Goal: Task Accomplishment & Management: Use online tool/utility

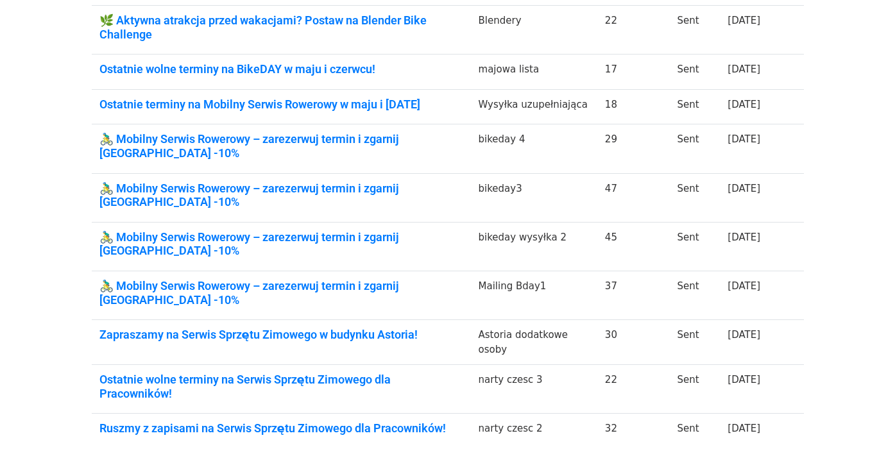
scroll to position [266, 0]
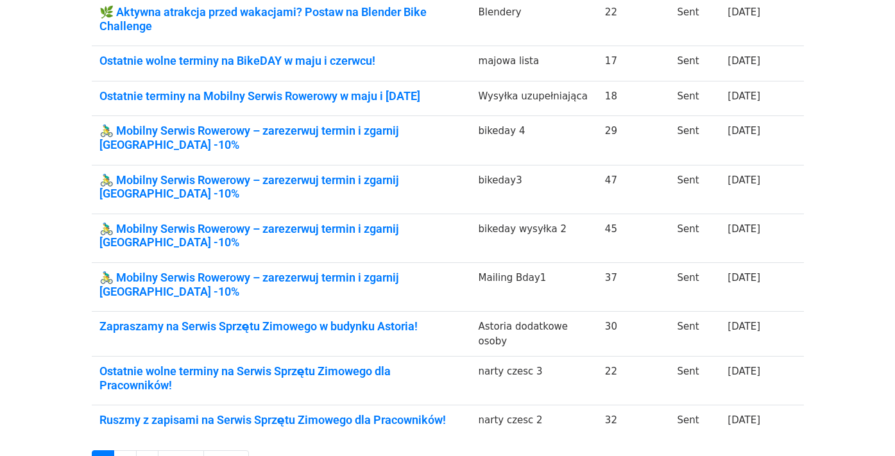
click at [433, 214] on td "🚴‍♂️ Mobilny Serwis Rowerowy – zarezerwuj termin i zgarnij rabat -10%" at bounding box center [281, 238] width 379 height 49
click at [426, 222] on link "🚴‍♂️ Mobilny Serwis Rowerowy – zarezerwuj termin i zgarnij rabat -10%" at bounding box center [281, 236] width 364 height 28
click at [345, 222] on link "🚴‍♂️ Mobilny Serwis Rowerowy – zarezerwuj termin i zgarnij [GEOGRAPHIC_DATA] -1…" at bounding box center [281, 236] width 364 height 28
click at [295, 173] on link "🚴‍♂️ Mobilny Serwis Rowerowy – zarezerwuj termin i zgarnij [GEOGRAPHIC_DATA] -1…" at bounding box center [281, 187] width 364 height 28
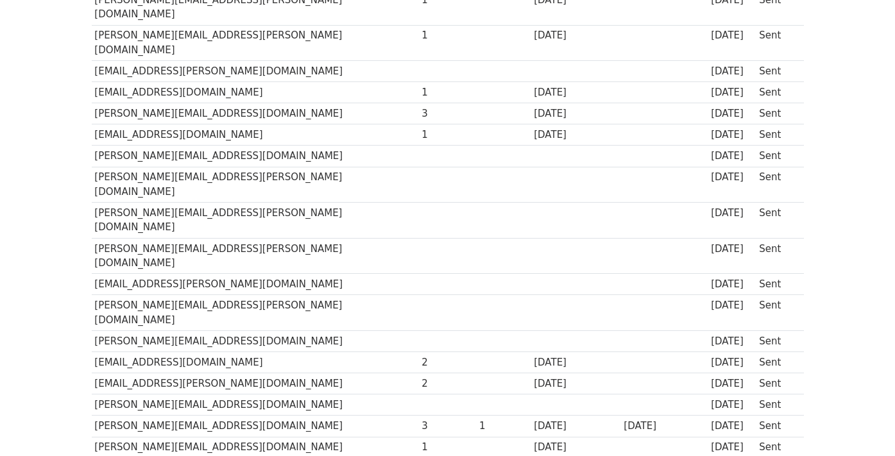
scroll to position [567, 0]
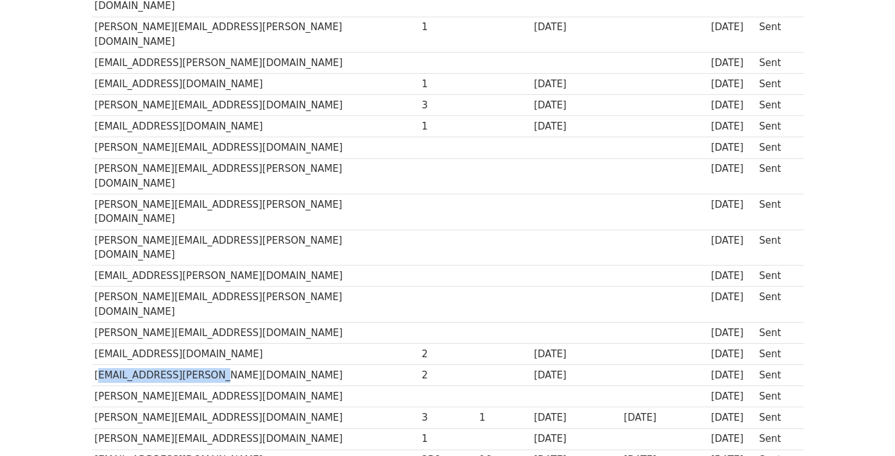
drag, startPoint x: 197, startPoint y: 211, endPoint x: 92, endPoint y: 212, distance: 105.2
click at [92, 365] on td "karolina.turek@7rsa.pl" at bounding box center [255, 375] width 327 height 21
copy td "karolina.turek@7rsa.pl"
click at [176, 386] on td "marta.miziolek@europeanappliances.com" at bounding box center [255, 396] width 327 height 21
drag, startPoint x: 96, startPoint y: 209, endPoint x: 200, endPoint y: 218, distance: 104.3
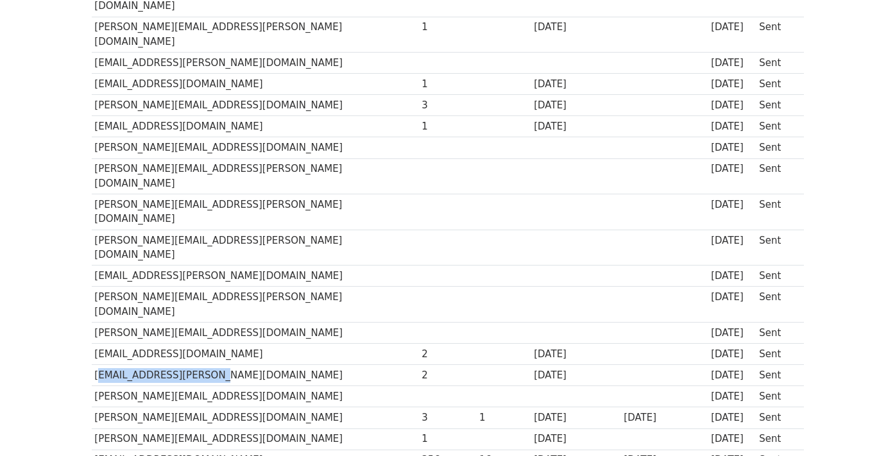
click at [200, 365] on td "karolina.turek@7rsa.pl" at bounding box center [255, 375] width 327 height 21
copy td "karolina.turek@7rsa.pl"
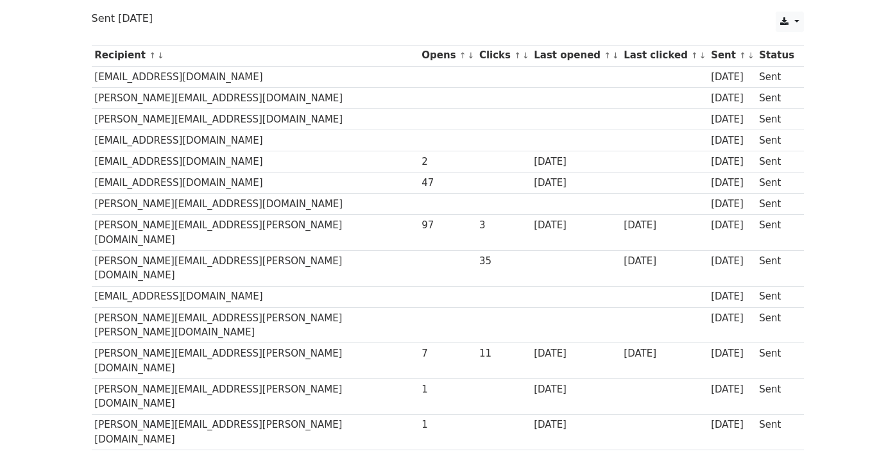
scroll to position [138, 0]
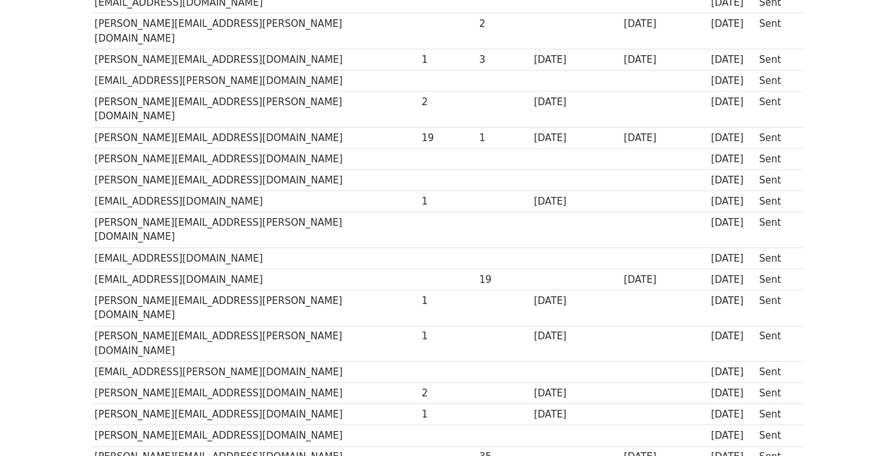
scroll to position [523, 0]
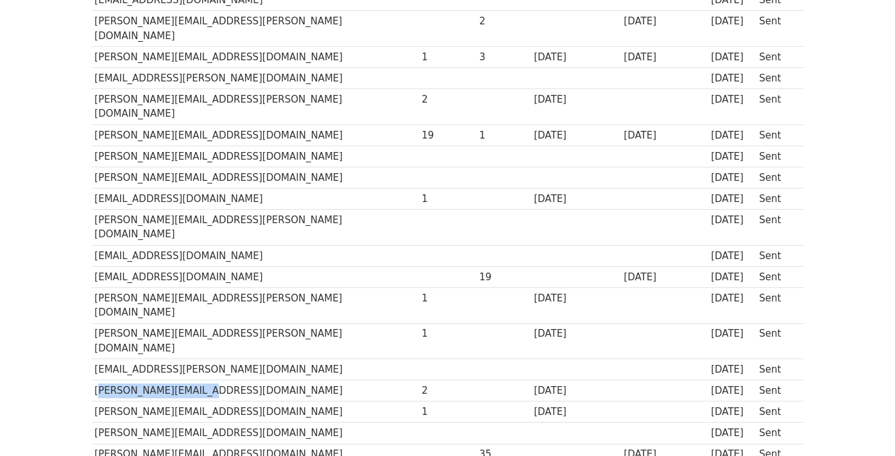
drag, startPoint x: 205, startPoint y: 252, endPoint x: 104, endPoint y: 243, distance: 101.2
click at [104, 381] on td "[PERSON_NAME][EMAIL_ADDRESS][DOMAIN_NAME]" at bounding box center [255, 391] width 327 height 21
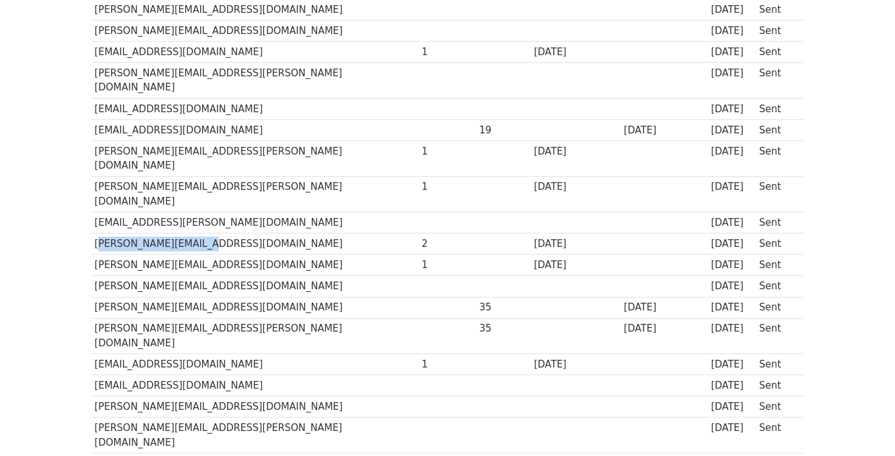
scroll to position [685, 0]
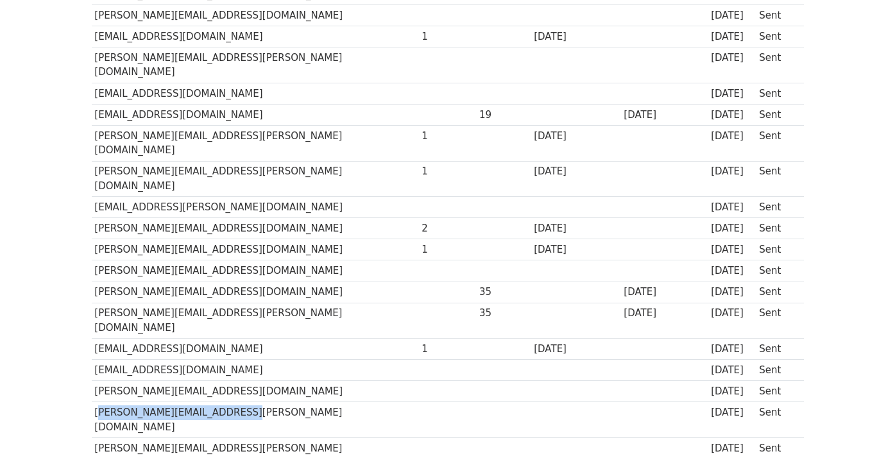
copy td "Alicja.Traczyk@santander.pl"
drag, startPoint x: 227, startPoint y: 261, endPoint x: 96, endPoint y: 260, distance: 130.9
click at [96, 402] on td "Alicja.Traczyk@santander.pl" at bounding box center [255, 420] width 327 height 36
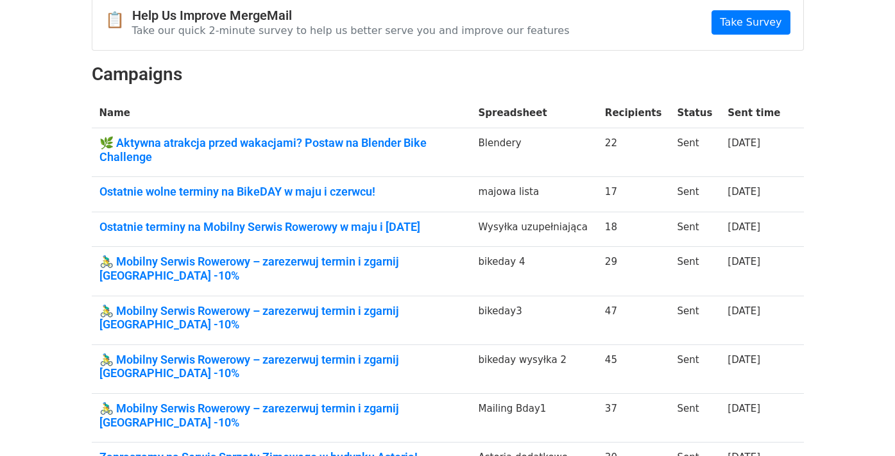
scroll to position [137, 0]
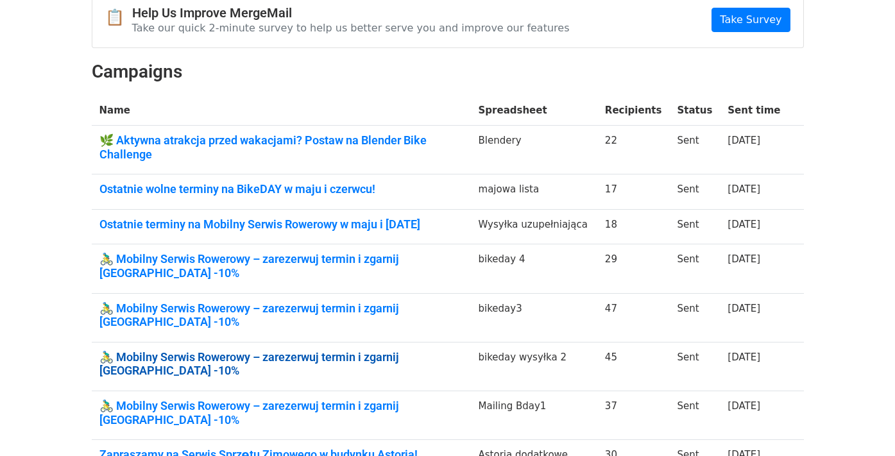
click at [388, 350] on link "🚴‍♂️ Mobilny Serwis Rowerowy – zarezerwuj termin i zgarnij [GEOGRAPHIC_DATA] -1…" at bounding box center [281, 364] width 364 height 28
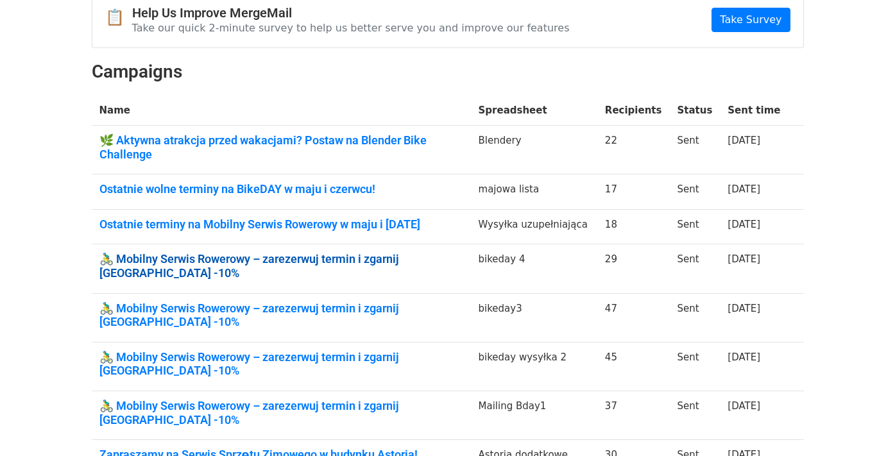
click at [326, 264] on link "🚴‍♂️ Mobilny Serwis Rowerowy – zarezerwuj termin i zgarnij [GEOGRAPHIC_DATA] -1…" at bounding box center [281, 266] width 364 height 28
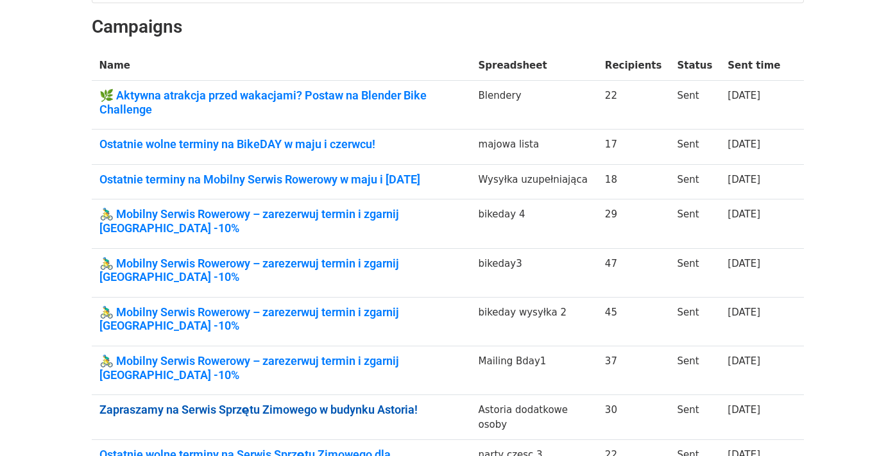
scroll to position [180, 0]
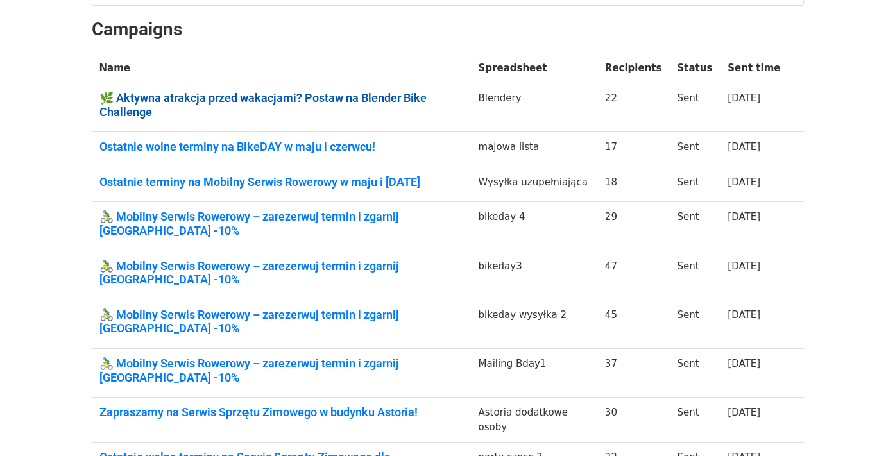
click at [311, 106] on link "🌿 Aktywna atrakcja przed wakacjami? Postaw na Blender Bike Challenge" at bounding box center [281, 105] width 364 height 28
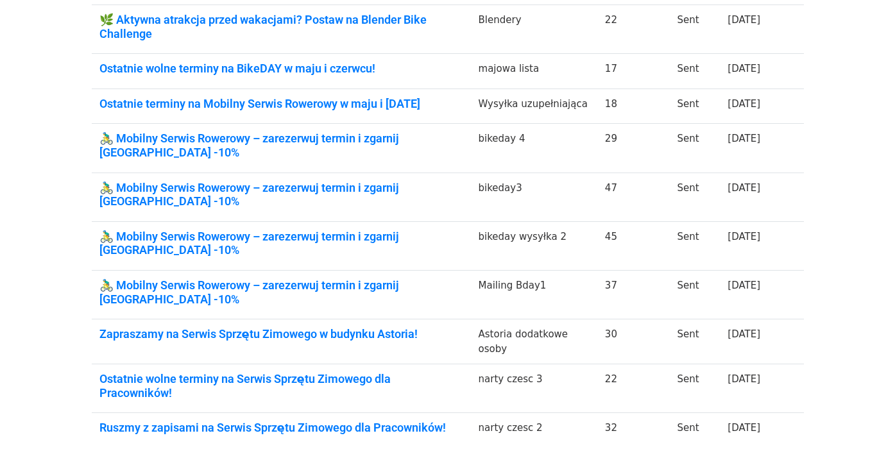
scroll to position [261, 0]
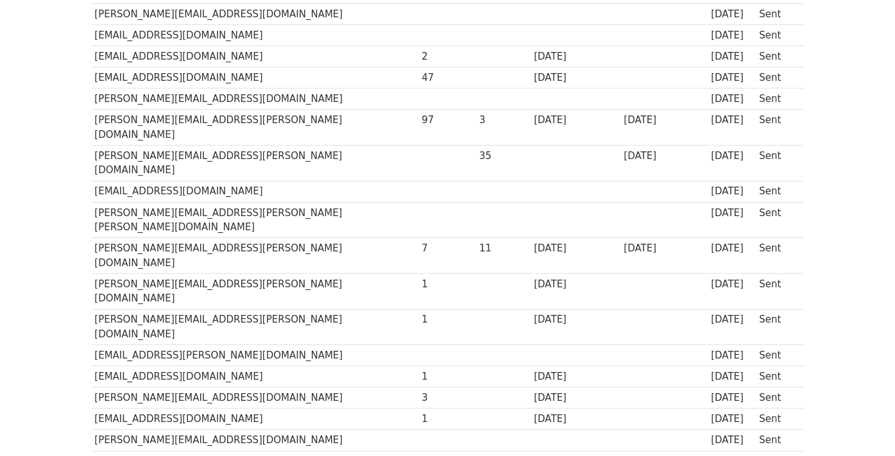
scroll to position [277, 0]
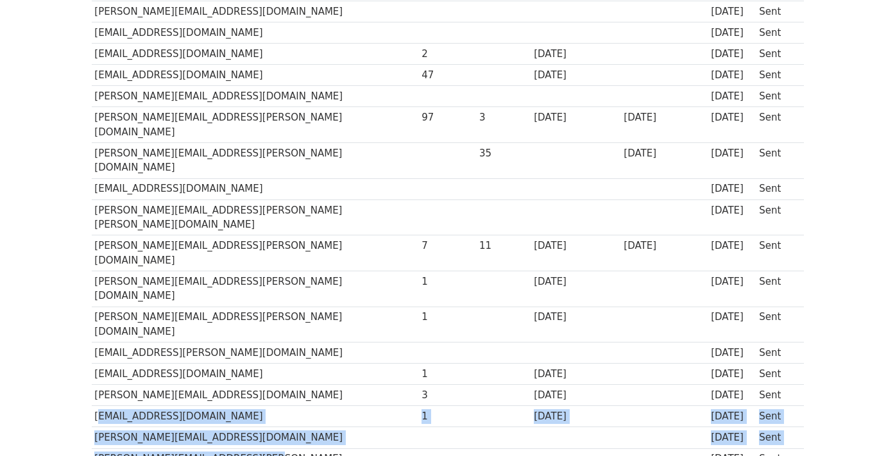
drag, startPoint x: 96, startPoint y: 309, endPoint x: 224, endPoint y: 358, distance: 137.5
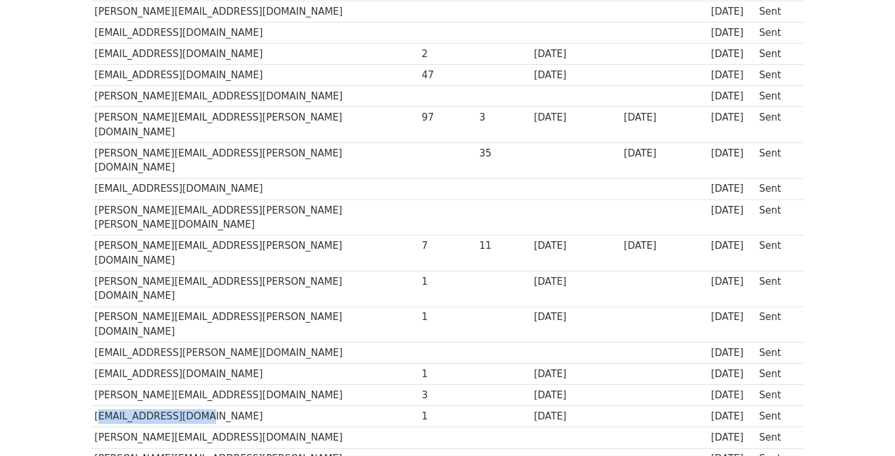
drag, startPoint x: 96, startPoint y: 309, endPoint x: 199, endPoint y: 316, distance: 103.6
click at [199, 406] on td "akubicha@bff.com.pl" at bounding box center [255, 416] width 327 height 21
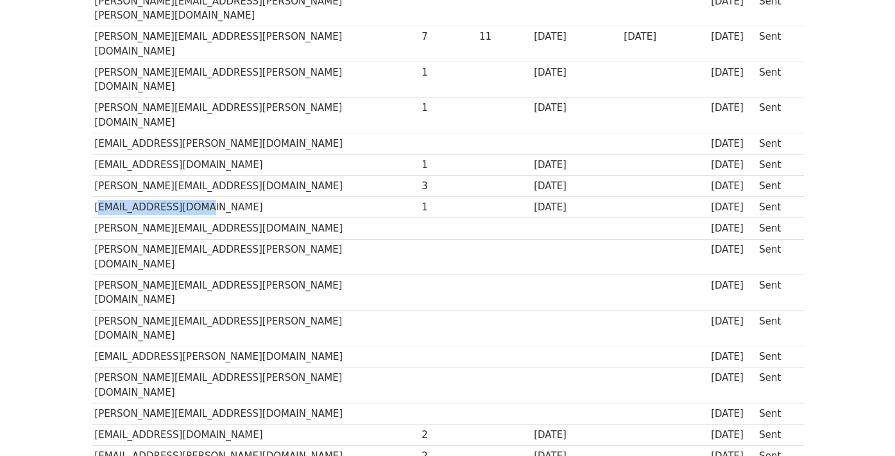
scroll to position [490, 0]
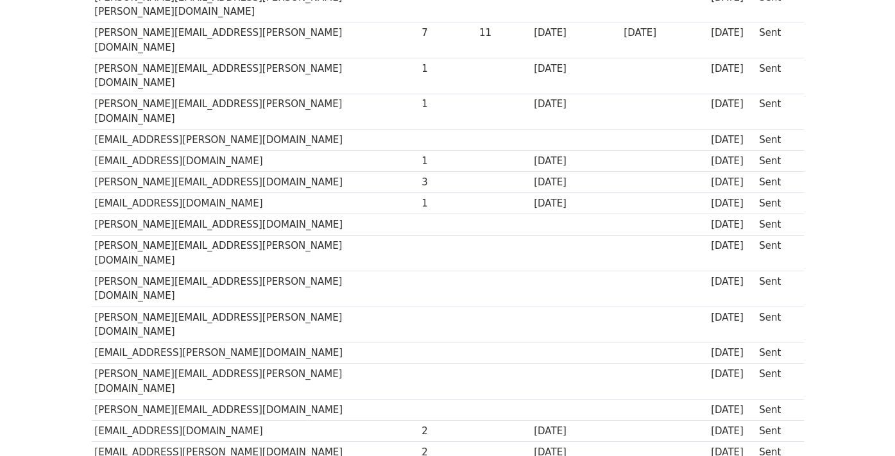
drag, startPoint x: 99, startPoint y: 312, endPoint x: 194, endPoint y: 309, distance: 94.4
copy td "marta.miziolek@europeanappliances.com"
drag, startPoint x: 277, startPoint y: 311, endPoint x: 92, endPoint y: 309, distance: 184.2
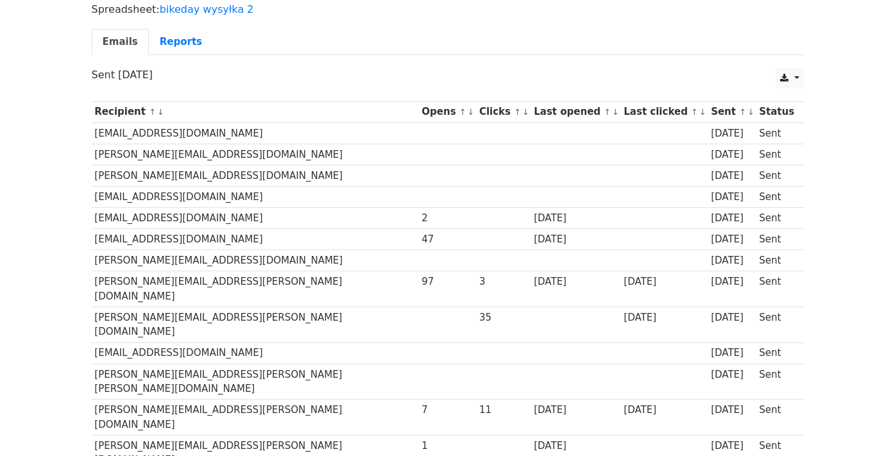
scroll to position [105, 0]
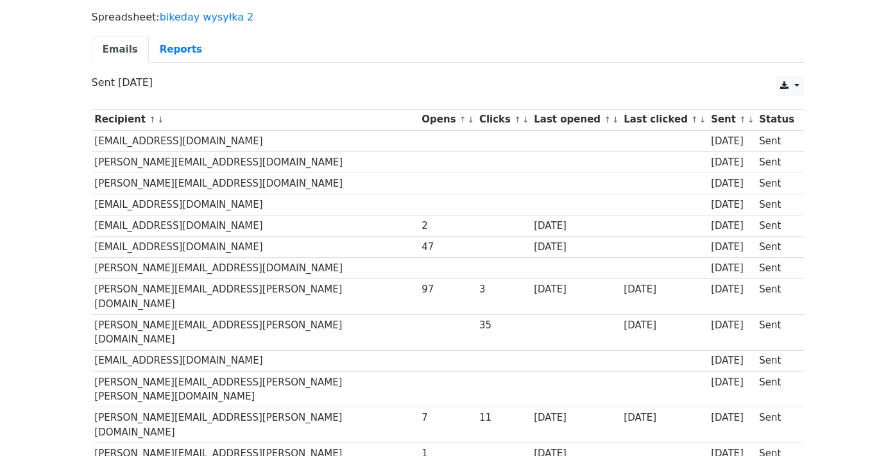
drag, startPoint x: 244, startPoint y: 185, endPoint x: 105, endPoint y: 184, distance: 139.3
click at [105, 194] on td "Justyna.Kijewska@cushwake.com" at bounding box center [255, 204] width 327 height 21
click at [174, 237] on td "msarnowska@apollorida.pl" at bounding box center [255, 247] width 327 height 21
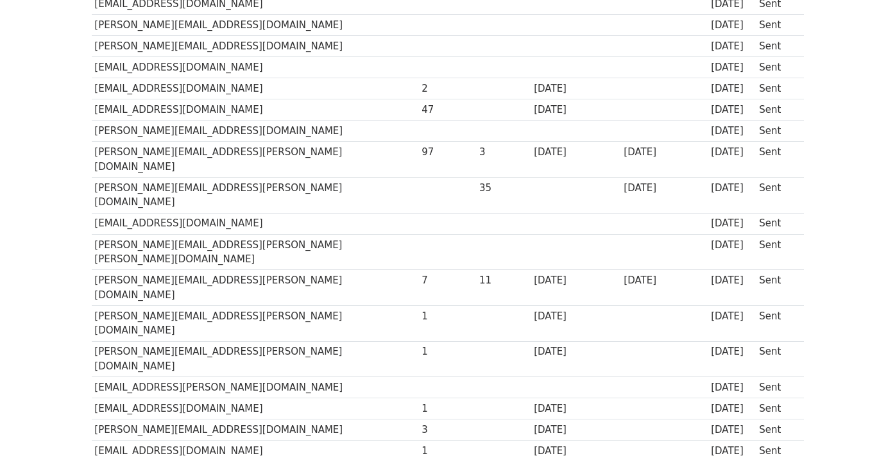
scroll to position [243, 0]
copy td "Marta.Gawron@jeronimo-martins.com"
drag, startPoint x: 266, startPoint y: 195, endPoint x: 94, endPoint y: 198, distance: 172.6
click at [94, 234] on td "Marta.Gawron@jeronimo-martins.com" at bounding box center [255, 252] width 327 height 36
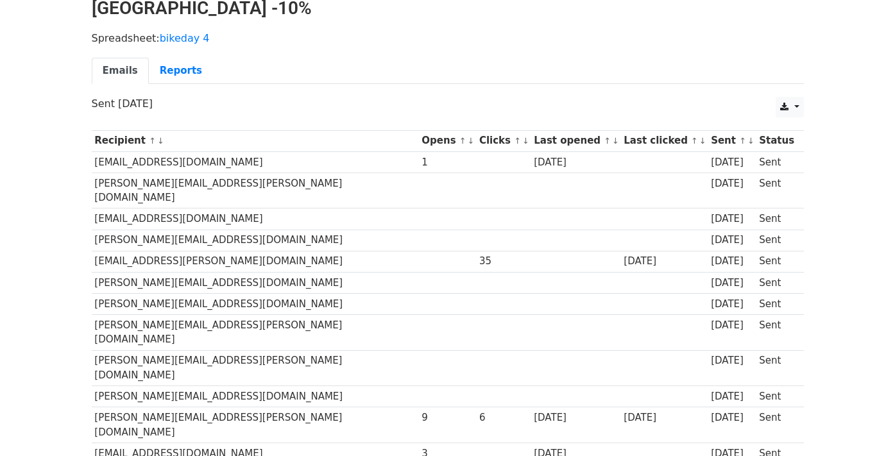
scroll to position [122, 0]
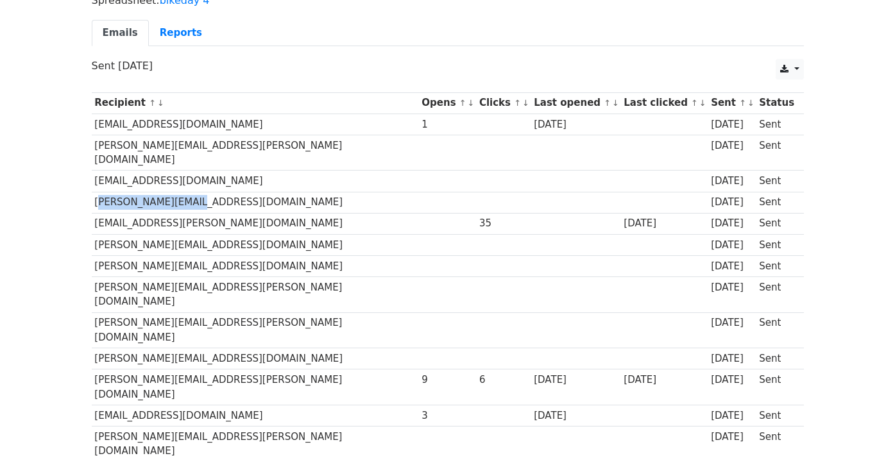
drag, startPoint x: 200, startPoint y: 169, endPoint x: 94, endPoint y: 167, distance: 105.9
click at [94, 192] on td "[PERSON_NAME][EMAIL_ADDRESS][DOMAIN_NAME]" at bounding box center [255, 202] width 327 height 21
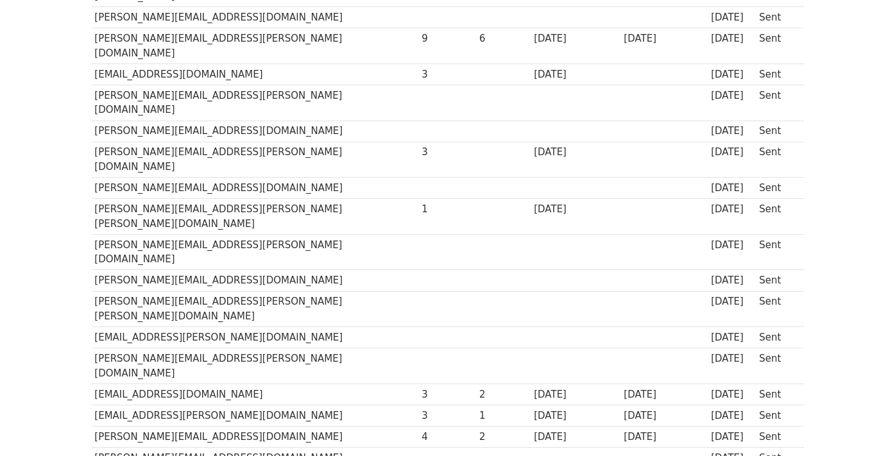
scroll to position [465, 0]
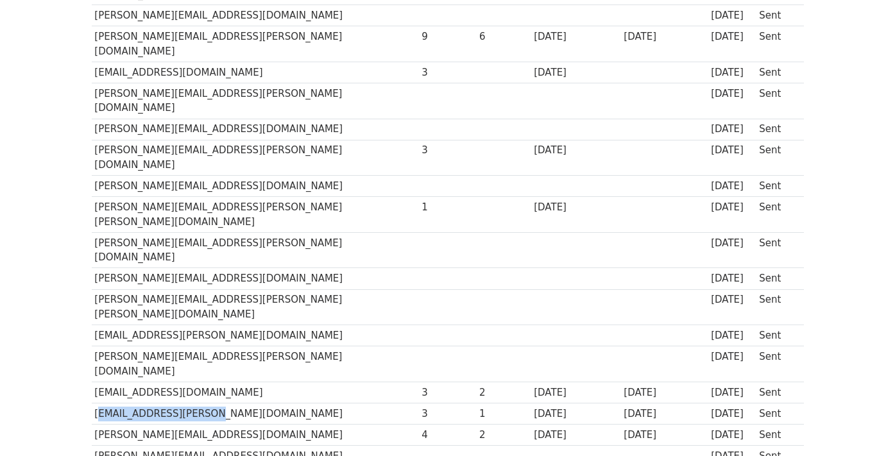
drag, startPoint x: 197, startPoint y: 251, endPoint x: 96, endPoint y: 251, distance: 101.4
click at [96, 403] on td "[EMAIL_ADDRESS][PERSON_NAME][DOMAIN_NAME]" at bounding box center [255, 413] width 327 height 21
copy td "rafal.matera@pgnig.pl"
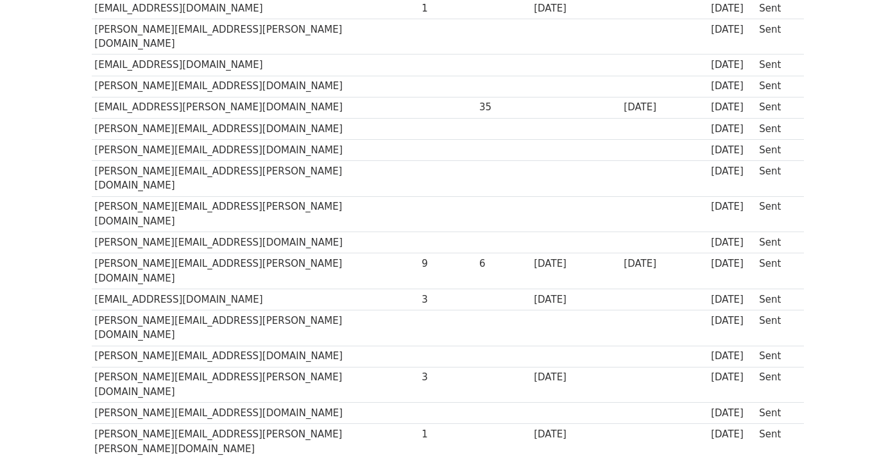
scroll to position [0, 0]
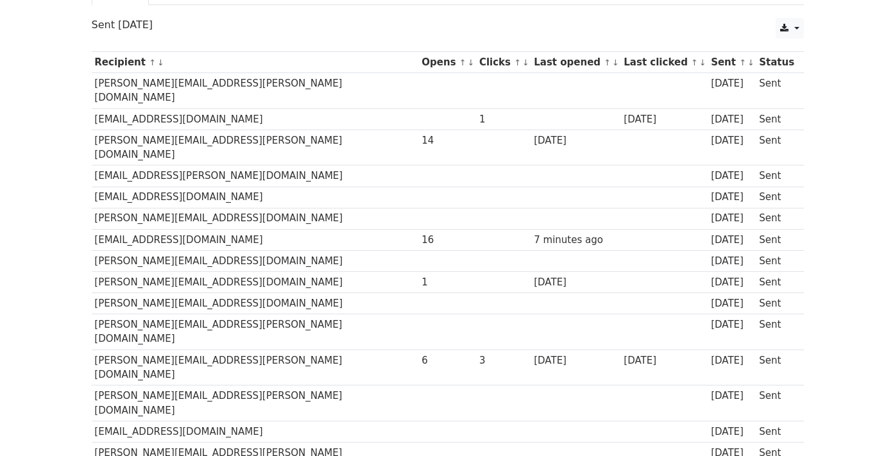
scroll to position [148, 0]
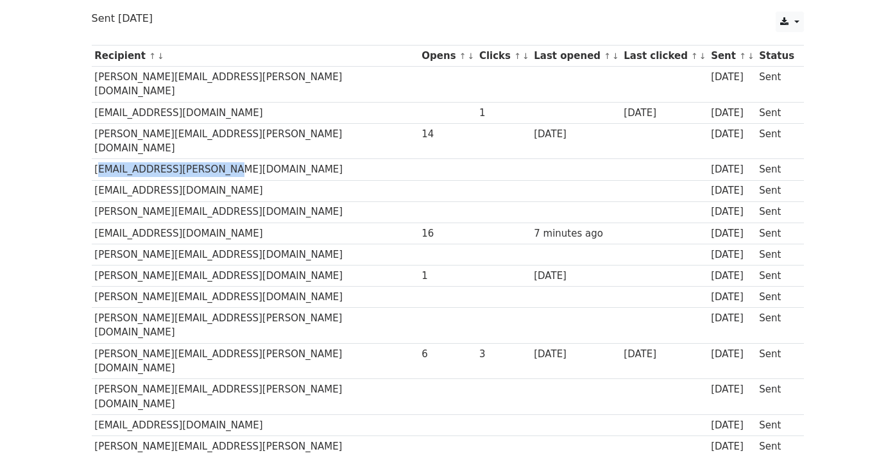
drag, startPoint x: 222, startPoint y: 139, endPoint x: 94, endPoint y: 144, distance: 128.4
click at [94, 159] on td "ewelina.szymczak@ubs.com" at bounding box center [255, 169] width 327 height 21
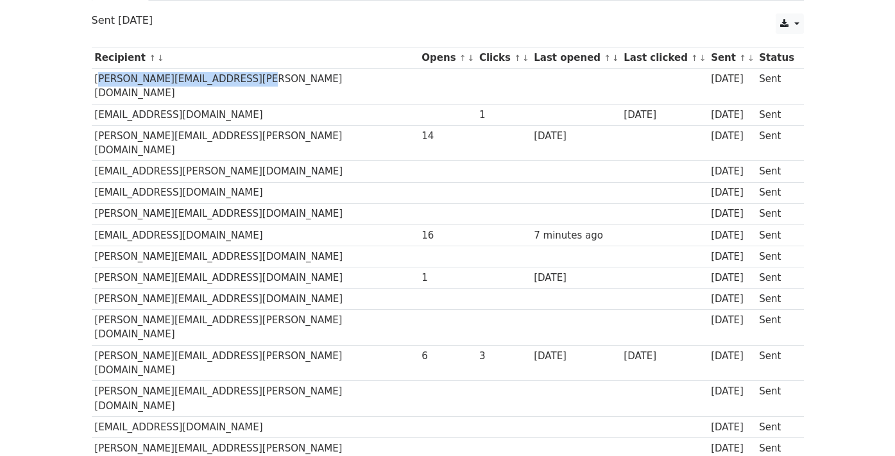
copy td "Mariusz.Szymonski@colliers.com"
drag, startPoint x: 241, startPoint y: 82, endPoint x: 96, endPoint y: 81, distance: 145.0
click at [96, 81] on td "Mariusz.Szymonski@colliers.com" at bounding box center [255, 87] width 327 height 36
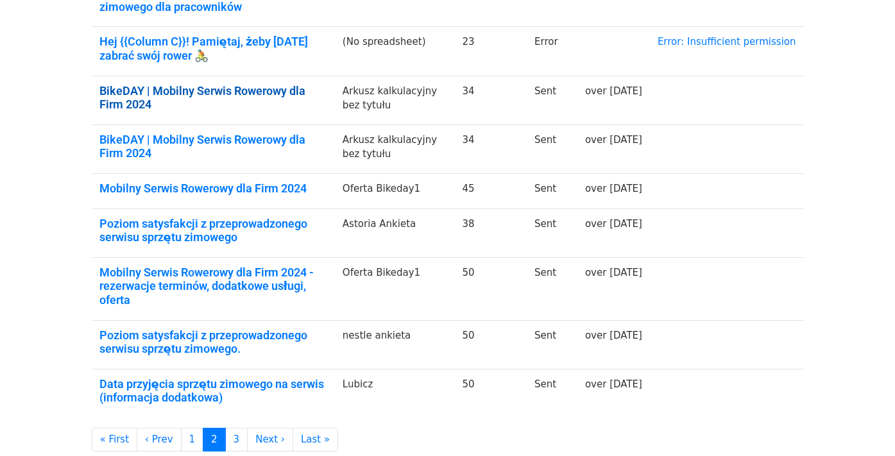
scroll to position [334, 0]
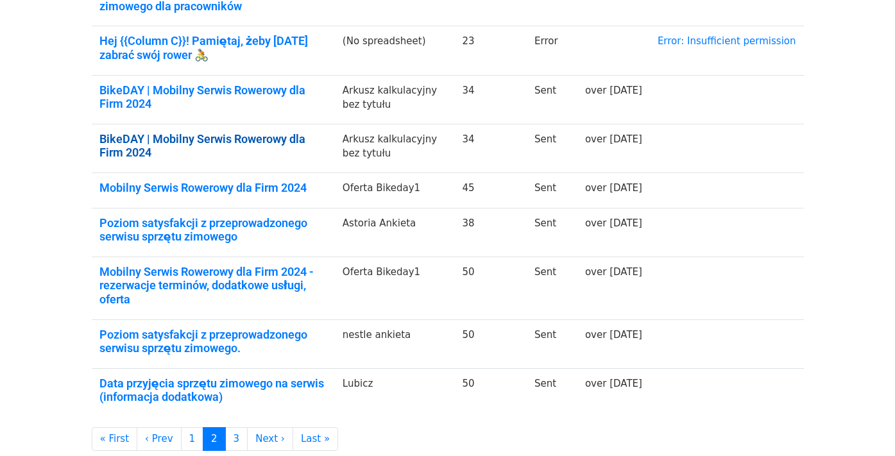
click at [217, 136] on link "BikeDAY | Mobilny Serwis Rowerowy dla Firm 2024" at bounding box center [213, 146] width 228 height 28
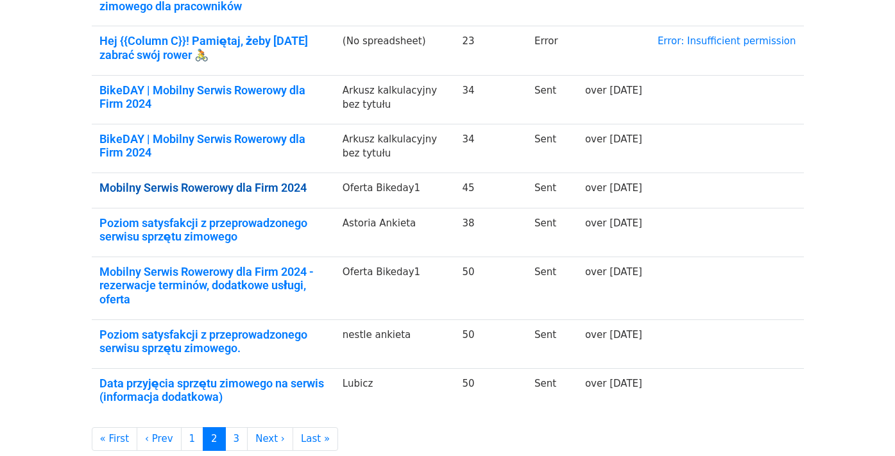
click at [211, 192] on link "Mobilny Serwis Rowerowy dla Firm 2024" at bounding box center [213, 188] width 228 height 14
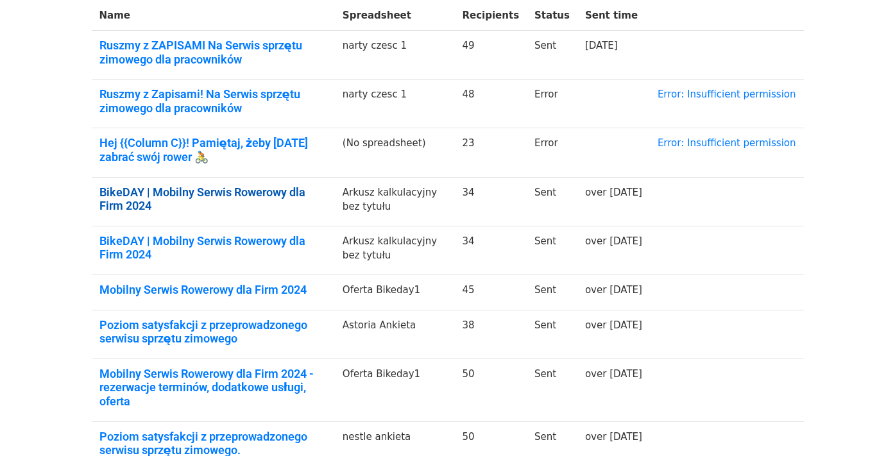
scroll to position [230, 0]
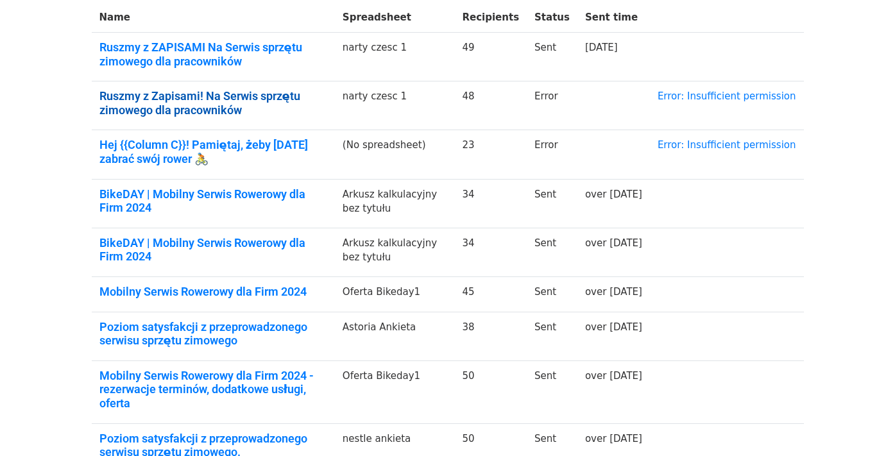
click at [228, 104] on link "Ruszmy z Zapisami! Na Serwis sprzętu zimowego dla pracowników" at bounding box center [213, 103] width 228 height 28
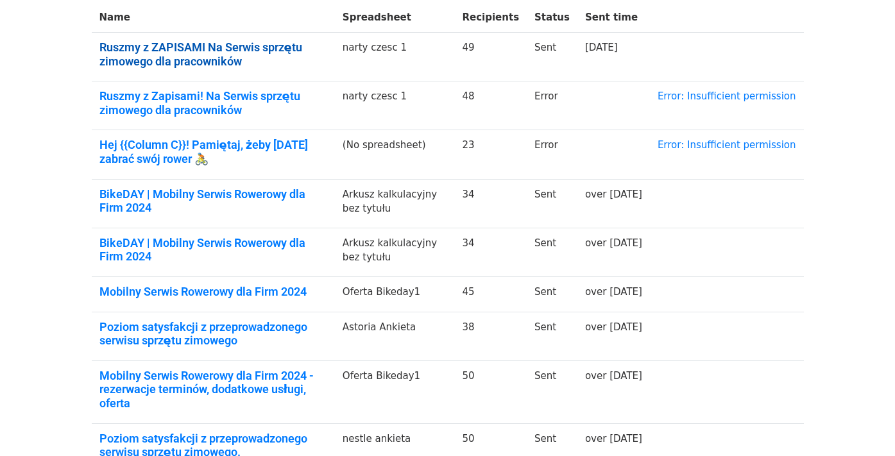
click at [264, 50] on link "Ruszmy z ZAPISAMI Na Serwis sprzętu zimowego dla pracowników" at bounding box center [213, 54] width 228 height 28
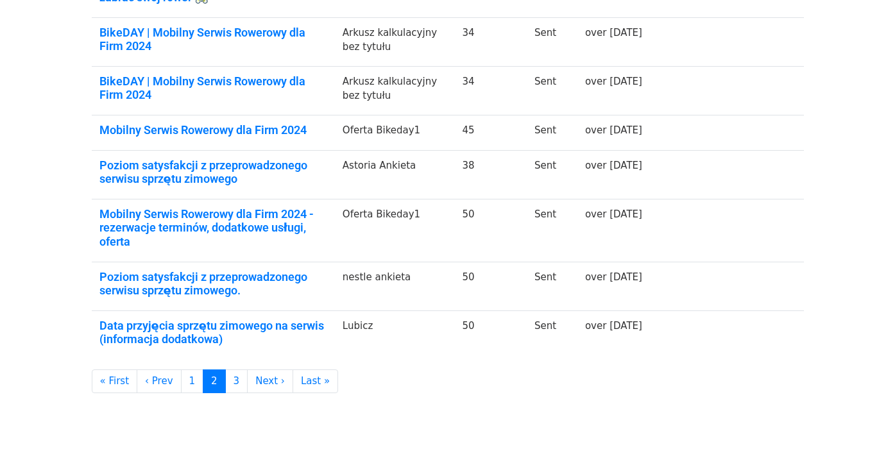
scroll to position [419, 0]
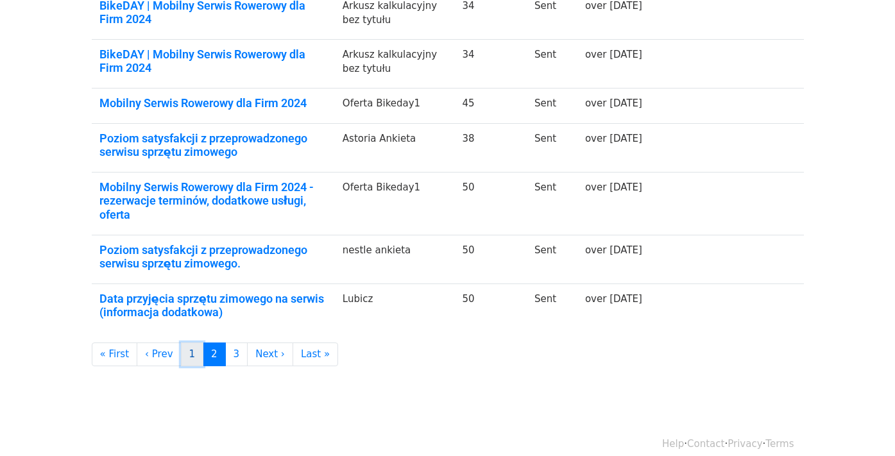
click at [183, 343] on link "1" at bounding box center [192, 355] width 23 height 24
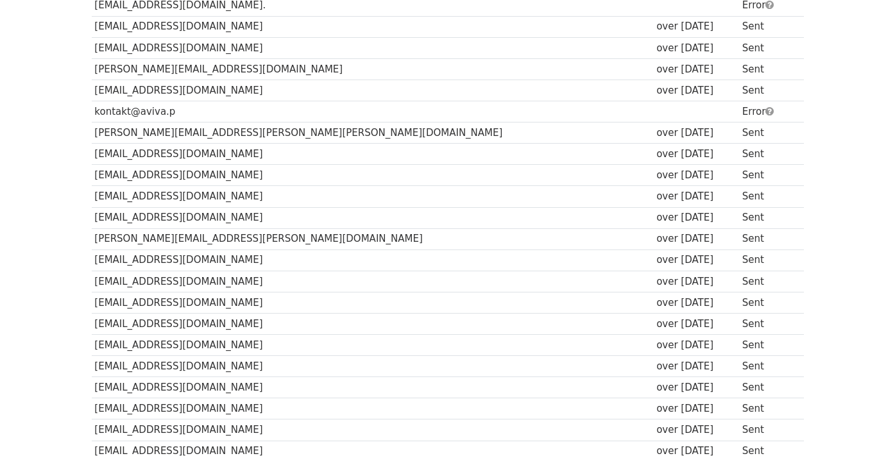
scroll to position [305, 0]
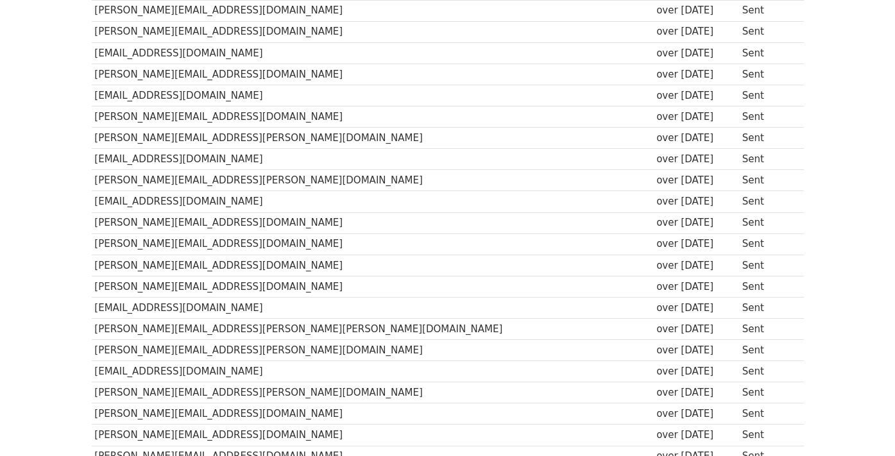
scroll to position [538, 0]
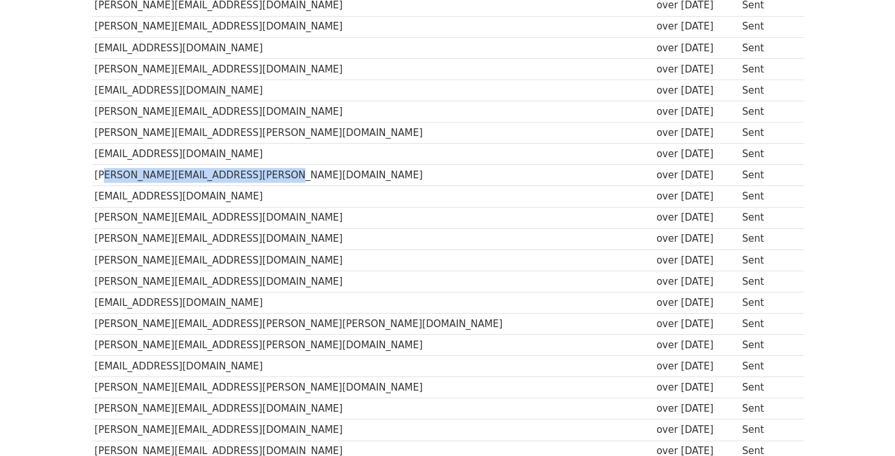
copy td "nna.KACZMAREK@external.danone.com"
drag, startPoint x: 287, startPoint y: 171, endPoint x: 98, endPoint y: 178, distance: 189.4
click at [98, 178] on td "Anna.KACZMAREK@external.danone.com" at bounding box center [373, 175] width 562 height 21
click at [226, 201] on td "dfoltynski@remanagement.pl" at bounding box center [373, 196] width 562 height 21
drag, startPoint x: 286, startPoint y: 172, endPoint x: 96, endPoint y: 171, distance: 189.9
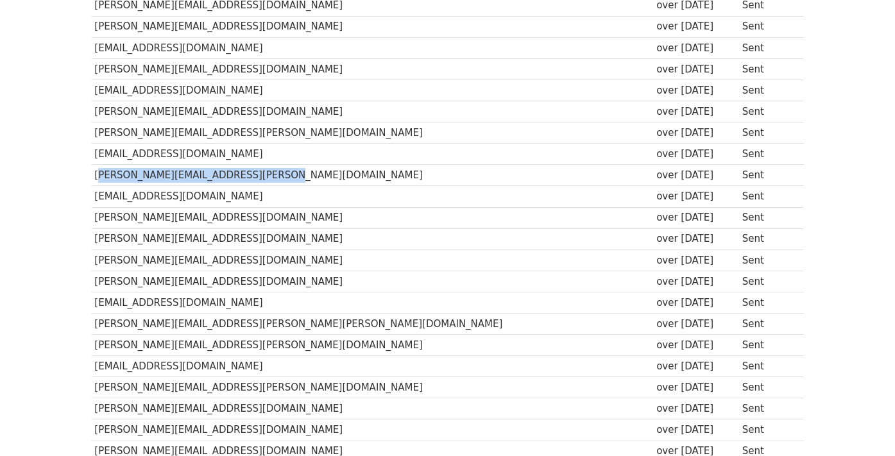
click at [96, 171] on td "Anna.KACZMAREK@external.danone.com" at bounding box center [373, 175] width 562 height 21
copy td "Anna.KACZMAREK@external.danone.com"
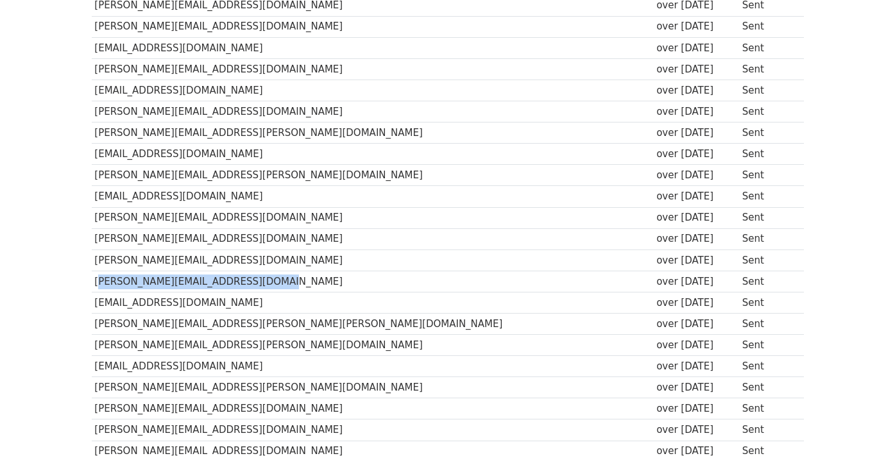
copy td "Magdalena.Janiszewska@velobank.pl"
drag, startPoint x: 266, startPoint y: 280, endPoint x: 94, endPoint y: 279, distance: 172.0
click at [94, 279] on td "Magdalena.Janiszewska@velobank.pl" at bounding box center [373, 281] width 562 height 21
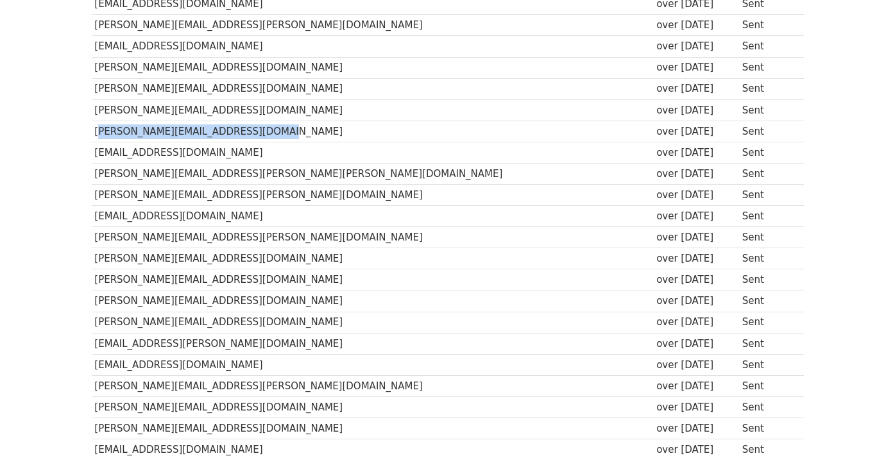
scroll to position [689, 0]
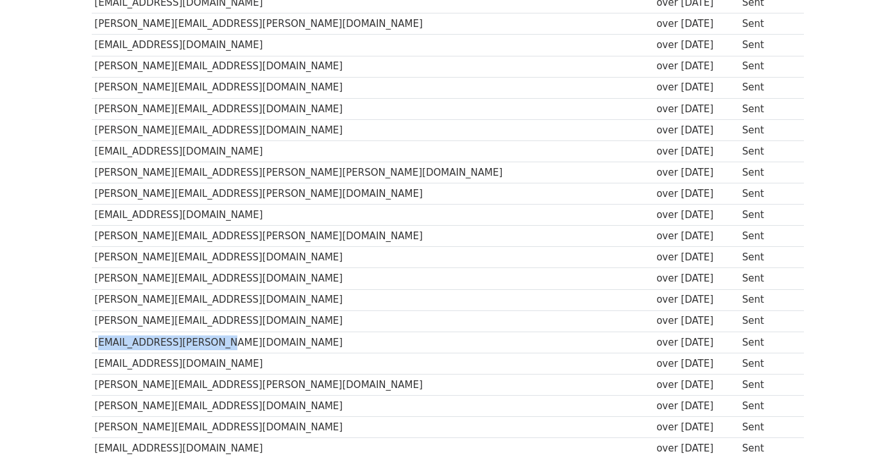
drag, startPoint x: 215, startPoint y: 342, endPoint x: 95, endPoint y: 347, distance: 120.1
click at [95, 347] on td "izabela.szczerba@dlh.de" at bounding box center [373, 342] width 562 height 21
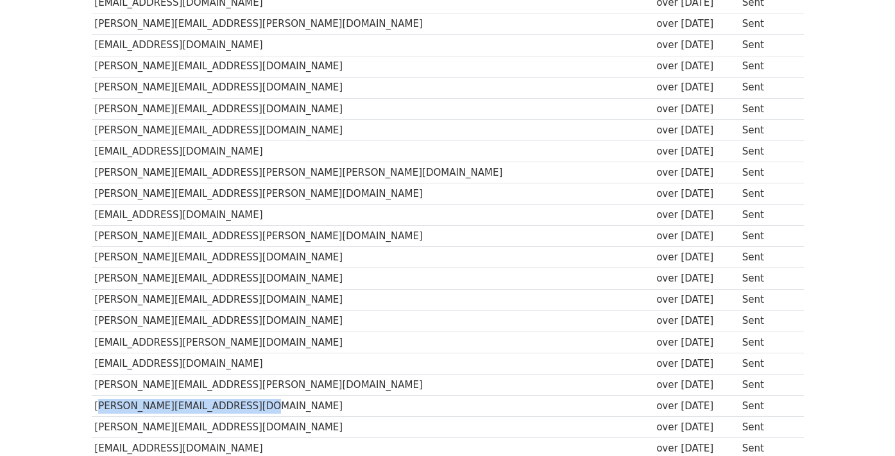
drag, startPoint x: 259, startPoint y: 403, endPoint x: 98, endPoint y: 406, distance: 161.1
click at [98, 406] on td "martyna_sender@rossmann.com.pl" at bounding box center [373, 406] width 562 height 21
copy td "martyna_sender@rossmann.com.pl"
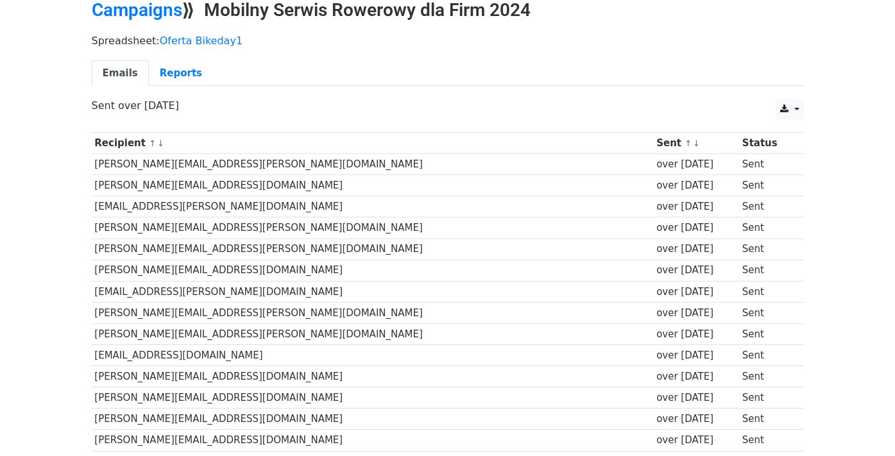
scroll to position [47, 0]
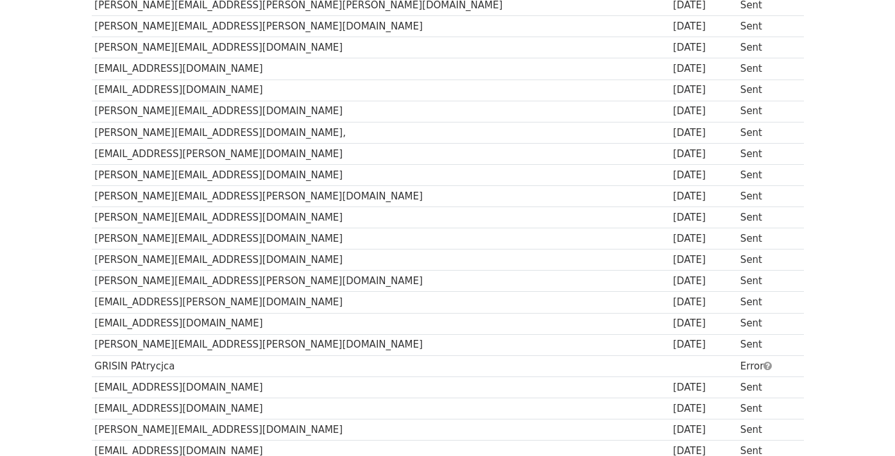
scroll to position [696, 0]
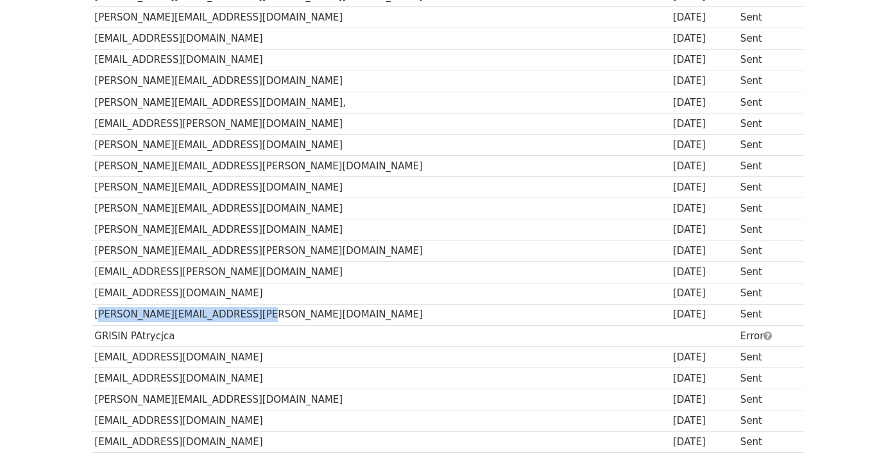
drag, startPoint x: 250, startPoint y: 312, endPoint x: 92, endPoint y: 317, distance: 157.3
click at [92, 317] on td "[PERSON_NAME][EMAIL_ADDRESS][PERSON_NAME][DOMAIN_NAME]" at bounding box center [381, 314] width 579 height 21
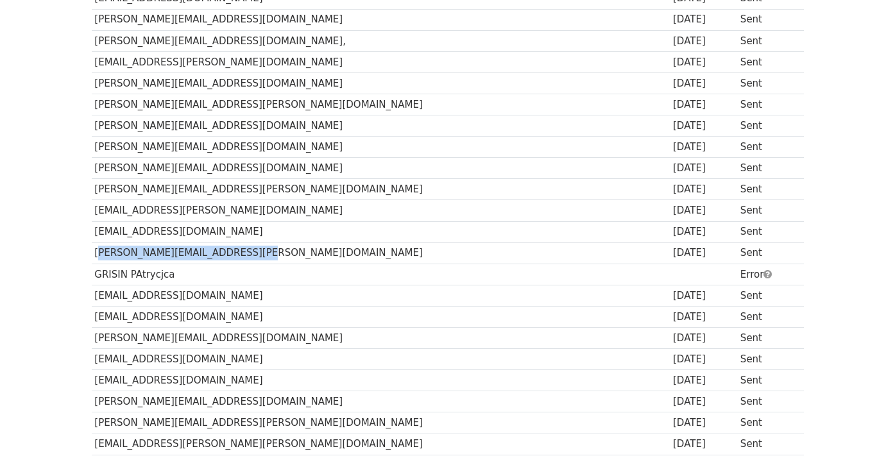
scroll to position [760, 0]
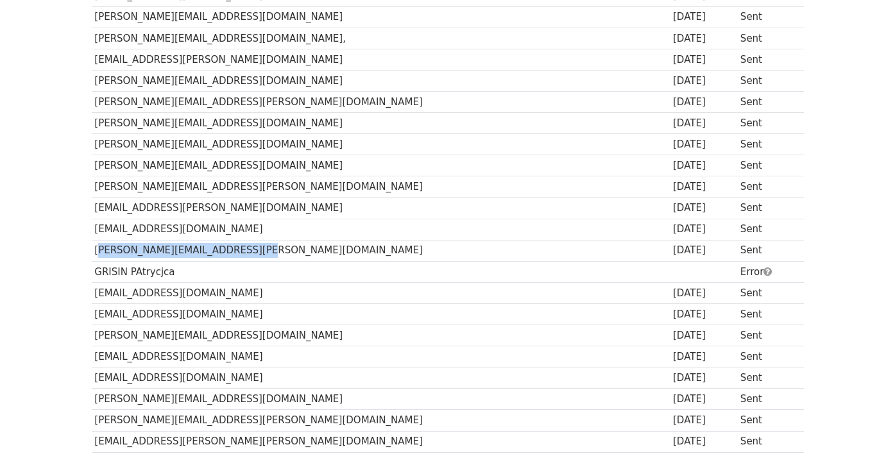
copy td "[EMAIL_ADDRESS][DOMAIN_NAME]"
drag, startPoint x: 253, startPoint y: 358, endPoint x: 93, endPoint y: 357, distance: 160.4
click at [93, 357] on td "[EMAIL_ADDRESS][DOMAIN_NAME]" at bounding box center [381, 357] width 579 height 21
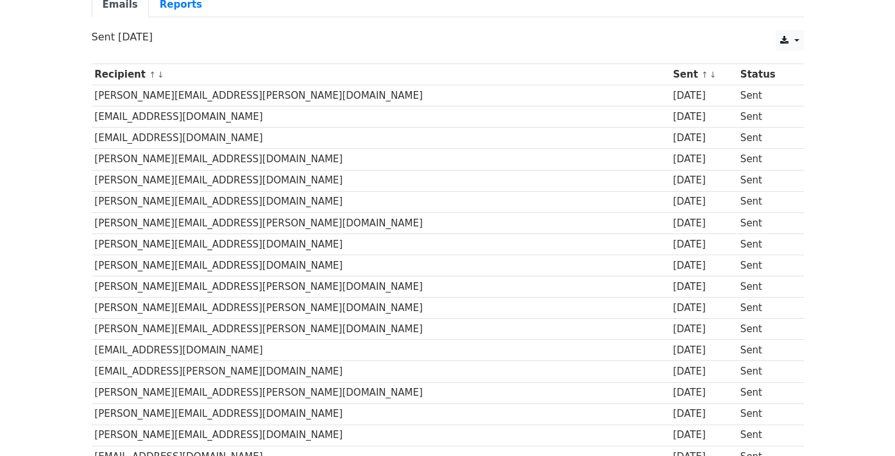
scroll to position [0, 0]
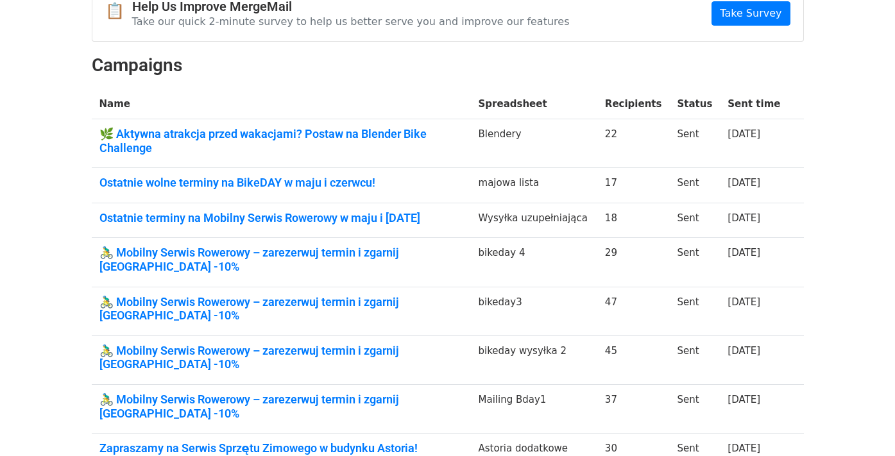
scroll to position [153, 0]
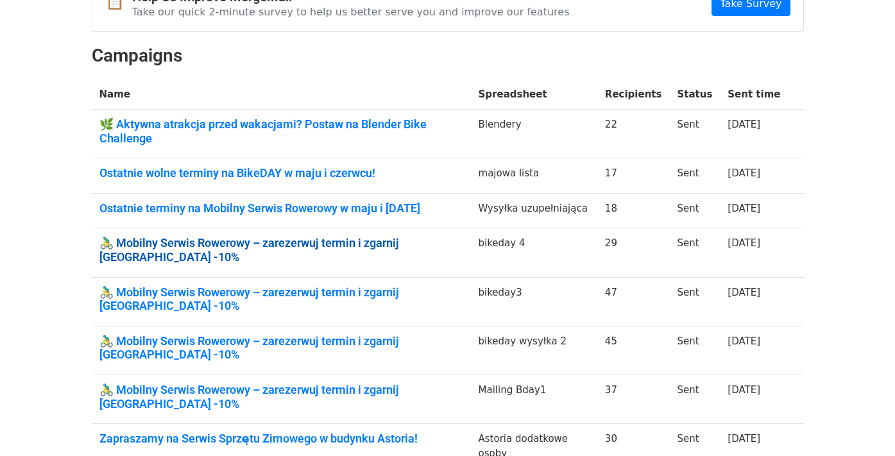
click at [275, 246] on link "🚴‍♂️ Mobilny Serwis Rowerowy – zarezerwuj termin i zgarnij rabat -10%" at bounding box center [281, 250] width 364 height 28
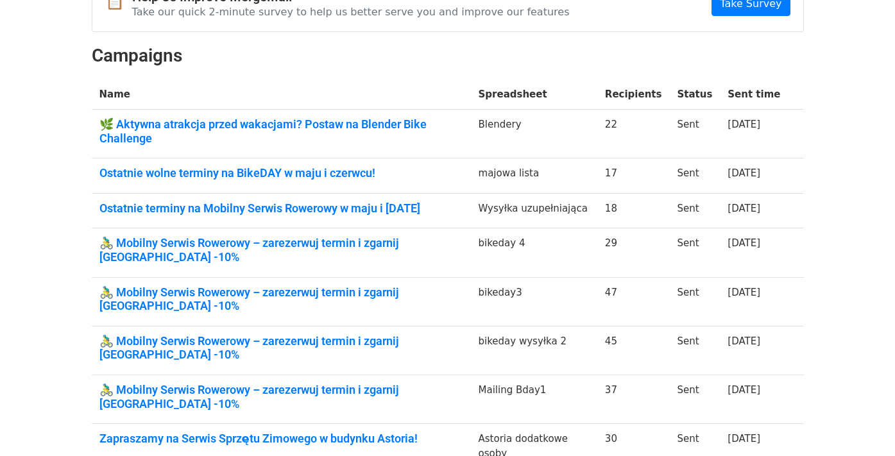
click at [335, 232] on td "🚴‍♂️ Mobilny Serwis Rowerowy – zarezerwuj termin i zgarnij rabat -10%" at bounding box center [281, 252] width 379 height 49
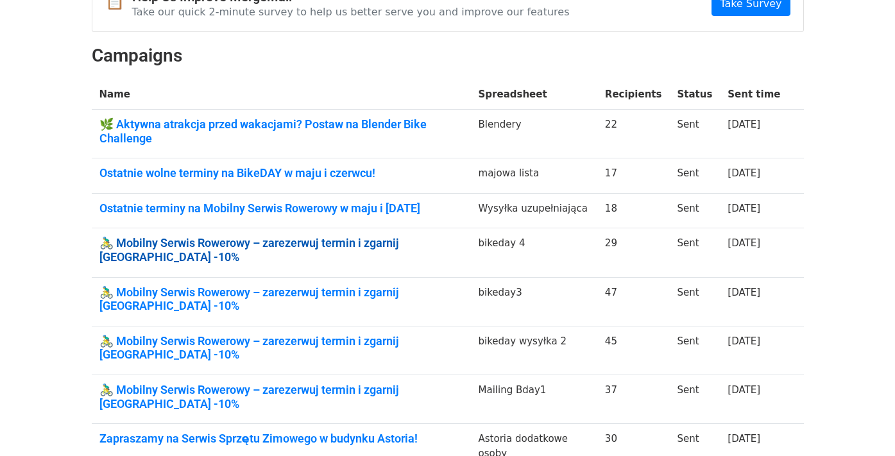
click at [327, 238] on link "🚴‍♂️ Mobilny Serwis Rowerowy – zarezerwuj termin i zgarnij rabat -10%" at bounding box center [281, 250] width 364 height 28
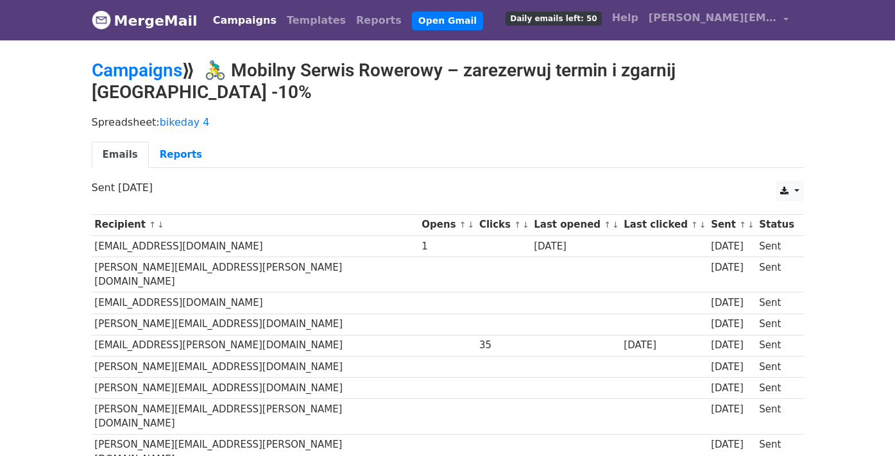
click at [275, 67] on h2 "Campaigns ⟫ 🚴‍♂️ Mobilny Serwis Rowerowy – zarezerwuj termin i zgarnij [GEOGRAP…" at bounding box center [448, 81] width 712 height 43
click at [180, 142] on link "Reports" at bounding box center [181, 155] width 64 height 26
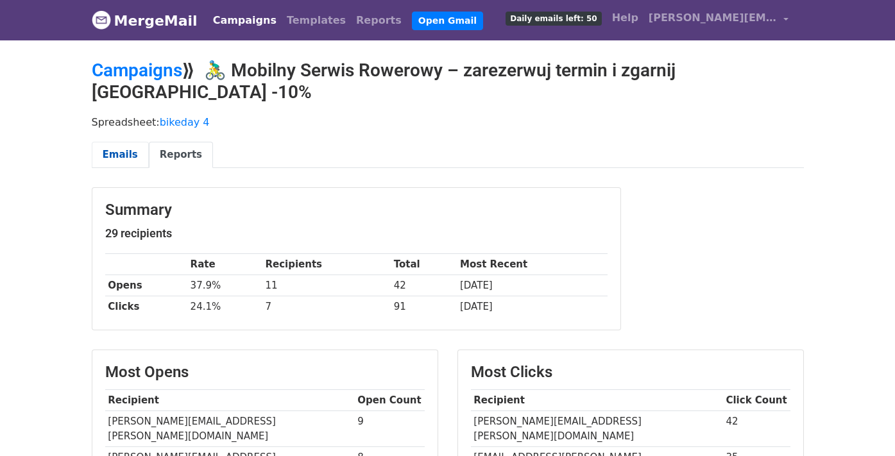
click at [118, 142] on link "Emails" at bounding box center [120, 155] width 57 height 26
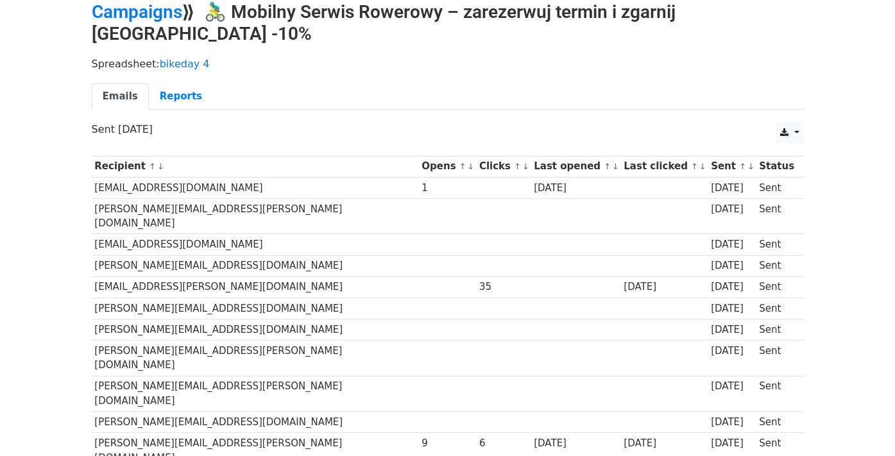
scroll to position [74, 0]
